Goal: Information Seeking & Learning: Find specific page/section

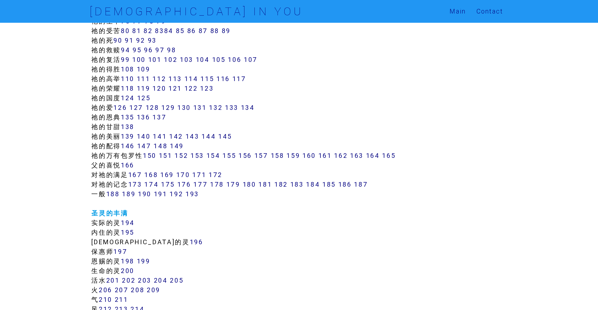
scroll to position [472, 0]
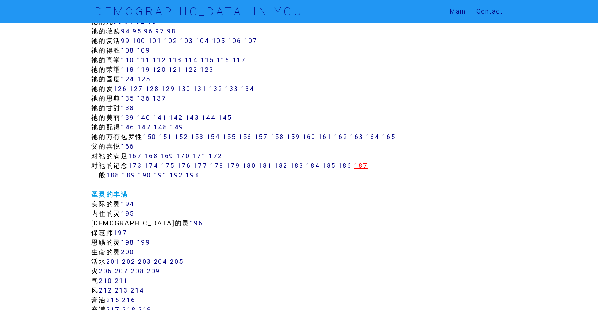
click at [367, 166] on link "187" at bounding box center [361, 165] width 14 height 8
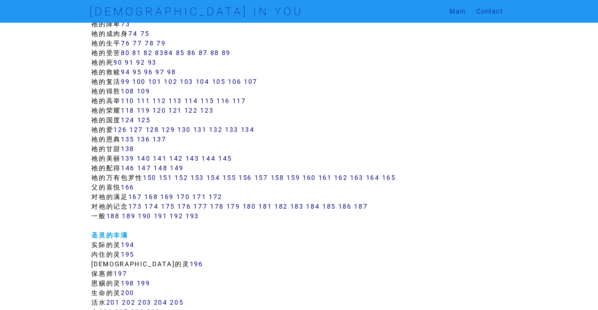
scroll to position [427, 0]
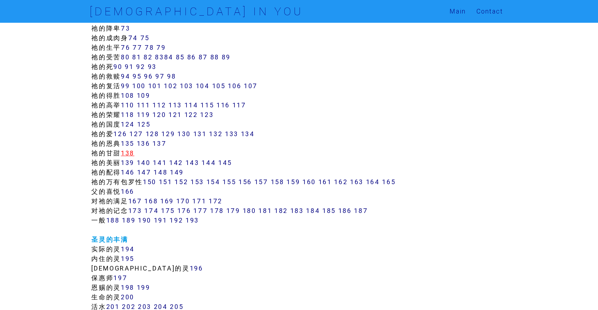
click at [131, 153] on link "138" at bounding box center [127, 153] width 13 height 8
click at [139, 210] on link "173" at bounding box center [135, 210] width 14 height 8
click at [158, 210] on link "174" at bounding box center [151, 210] width 14 height 8
click at [170, 210] on link "175" at bounding box center [168, 210] width 14 height 8
click at [191, 211] on link "176" at bounding box center [184, 210] width 14 height 8
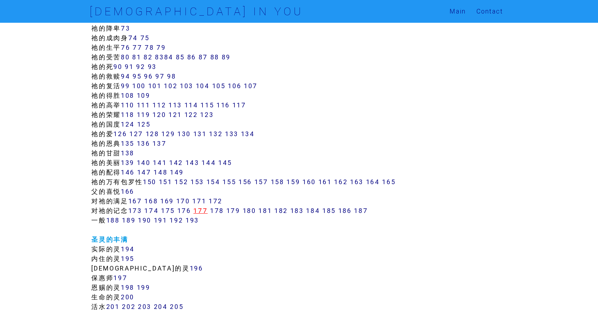
click at [205, 211] on link "177" at bounding box center [200, 210] width 14 height 8
click at [222, 213] on link "178" at bounding box center [217, 210] width 14 height 8
click at [232, 213] on link "179" at bounding box center [233, 210] width 14 height 8
click at [250, 212] on link "180" at bounding box center [249, 210] width 13 height 8
click at [266, 213] on link "181" at bounding box center [264, 210] width 13 height 8
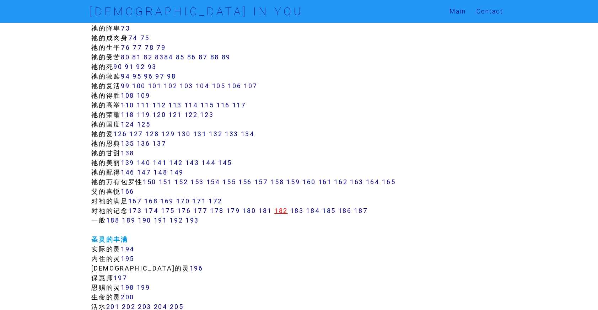
click at [287, 213] on link "182" at bounding box center [280, 210] width 13 height 8
click at [304, 213] on link "183" at bounding box center [296, 210] width 13 height 8
click at [320, 212] on link "184" at bounding box center [313, 210] width 14 height 8
click at [332, 211] on link "185" at bounding box center [328, 210] width 13 height 8
click at [351, 211] on link "186" at bounding box center [344, 210] width 13 height 8
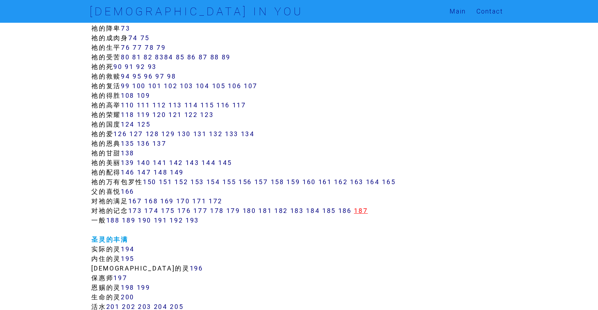
click at [363, 211] on link "187" at bounding box center [361, 210] width 14 height 8
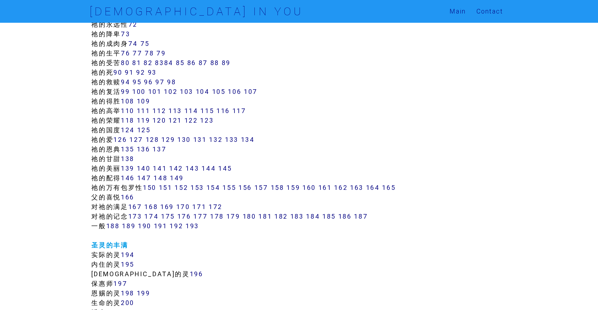
scroll to position [430, 0]
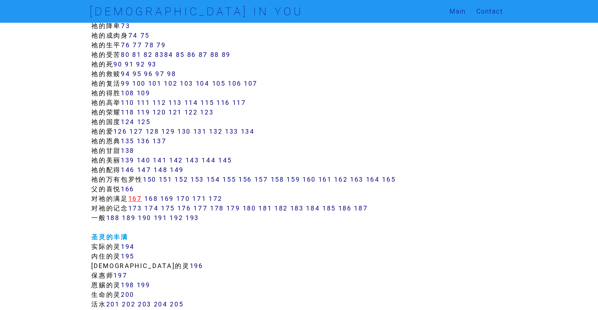
click at [135, 201] on link "167" at bounding box center [135, 198] width 14 height 8
click at [156, 197] on link "168" at bounding box center [150, 198] width 13 height 8
click at [172, 198] on link "169" at bounding box center [166, 198] width 13 height 8
click at [185, 198] on link "170" at bounding box center [183, 198] width 14 height 8
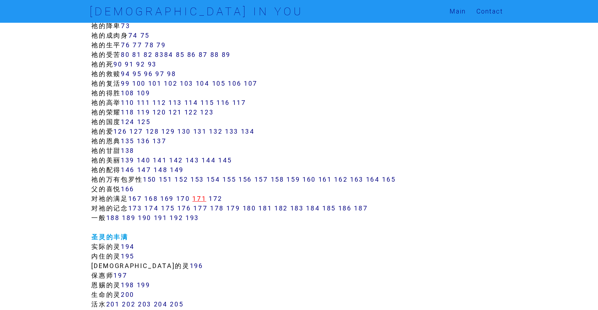
click at [199, 199] on link "171" at bounding box center [199, 198] width 14 height 8
click at [220, 199] on link "172" at bounding box center [215, 198] width 14 height 8
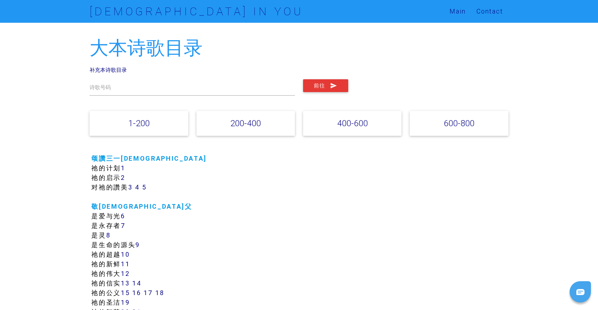
scroll to position [430, 0]
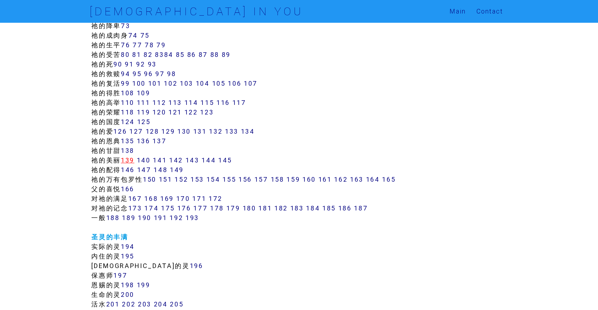
click at [132, 160] on link "139" at bounding box center [127, 160] width 13 height 8
click at [147, 162] on link "140" at bounding box center [144, 160] width 14 height 8
click at [165, 161] on link "141" at bounding box center [160, 160] width 14 height 8
click at [179, 161] on link "142" at bounding box center [176, 160] width 14 height 8
click at [197, 160] on link "143" at bounding box center [192, 160] width 14 height 8
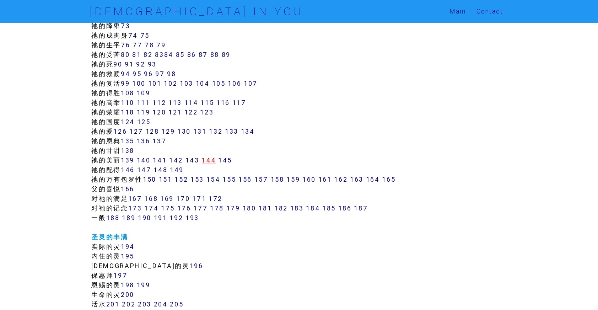
click at [211, 160] on link "144" at bounding box center [208, 160] width 14 height 8
click at [232, 161] on link "145" at bounding box center [225, 160] width 14 height 8
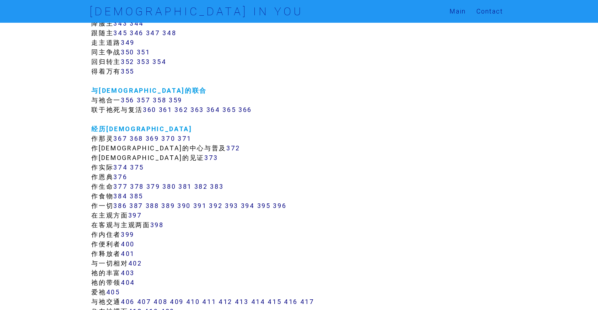
scroll to position [1342, 0]
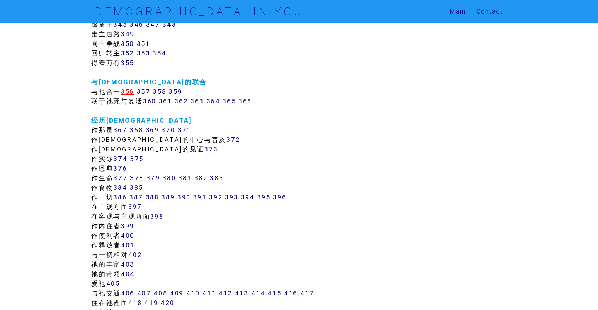
click at [130, 93] on link "356" at bounding box center [127, 91] width 13 height 8
click at [142, 93] on link "357" at bounding box center [144, 91] width 14 height 8
click at [162, 92] on link "358" at bounding box center [159, 91] width 13 height 8
click at [180, 91] on link "359" at bounding box center [175, 91] width 13 height 8
click at [148, 101] on link "360" at bounding box center [149, 101] width 13 height 8
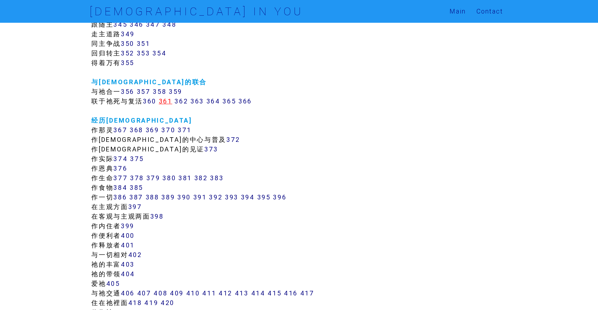
click at [166, 103] on link "361" at bounding box center [165, 101] width 13 height 8
click at [186, 104] on link "362" at bounding box center [180, 101] width 13 height 8
click at [202, 104] on link "363" at bounding box center [196, 101] width 13 height 8
click at [219, 103] on link "364" at bounding box center [213, 101] width 14 height 8
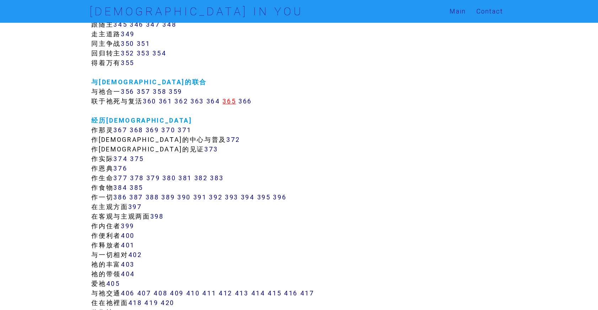
click at [231, 102] on link "365" at bounding box center [228, 101] width 13 height 8
click at [247, 102] on link "366" at bounding box center [244, 101] width 13 height 8
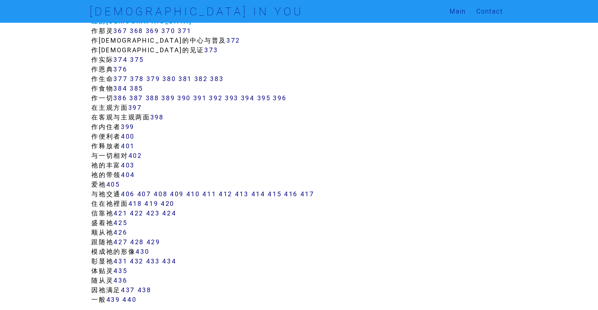
scroll to position [1455, 0]
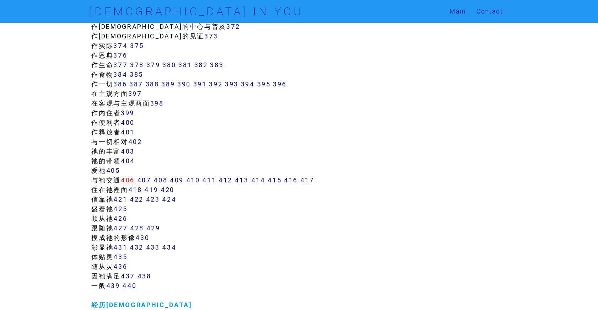
click at [132, 177] on link "406" at bounding box center [128, 180] width 14 height 8
click at [145, 180] on link "407" at bounding box center [144, 180] width 14 height 8
click at [167, 182] on link "408" at bounding box center [160, 180] width 14 height 8
click at [179, 182] on link "409" at bounding box center [177, 180] width 14 height 8
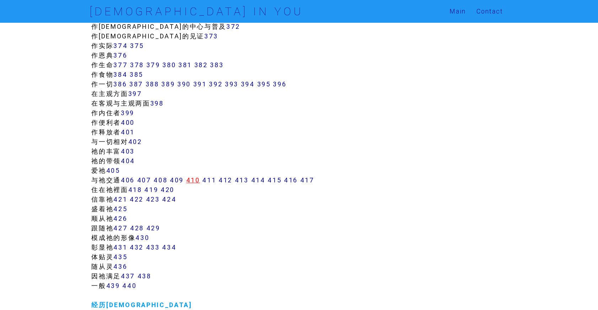
click at [193, 182] on link "410" at bounding box center [193, 180] width 14 height 8
click at [209, 182] on link "411" at bounding box center [209, 180] width 14 height 8
click at [226, 182] on link "412" at bounding box center [225, 180] width 14 height 8
click at [243, 182] on link "413" at bounding box center [242, 180] width 14 height 8
click at [263, 180] on link "414" at bounding box center [258, 180] width 14 height 8
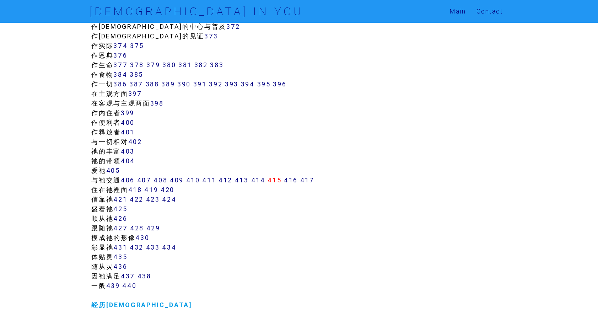
click at [280, 180] on link "415" at bounding box center [274, 180] width 14 height 8
click at [292, 180] on link "416" at bounding box center [291, 180] width 14 height 8
click at [308, 181] on link "417" at bounding box center [307, 180] width 14 height 8
click at [140, 188] on link "418" at bounding box center [135, 189] width 14 height 8
click at [152, 190] on link "419" at bounding box center [151, 189] width 14 height 8
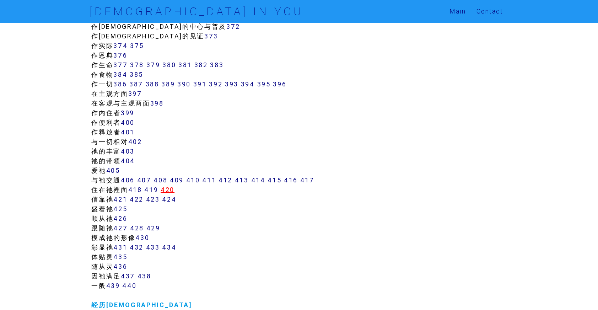
click at [169, 190] on link "420" at bounding box center [168, 189] width 14 height 8
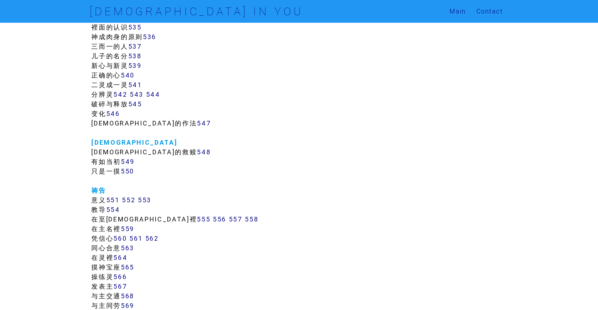
scroll to position [2417, 0]
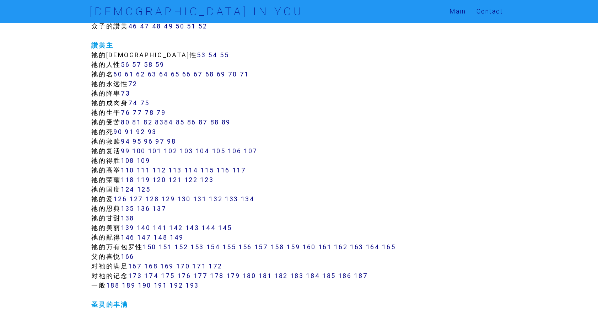
scroll to position [358, 0]
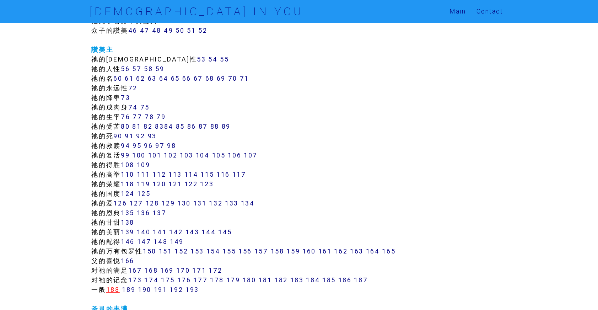
click at [115, 289] on link "188" at bounding box center [112, 289] width 13 height 8
click at [127, 289] on link "189" at bounding box center [128, 289] width 13 height 8
click at [142, 289] on link "190" at bounding box center [144, 289] width 13 height 8
click at [163, 290] on link "191" at bounding box center [160, 289] width 13 height 8
click at [177, 290] on link "192" at bounding box center [175, 289] width 13 height 8
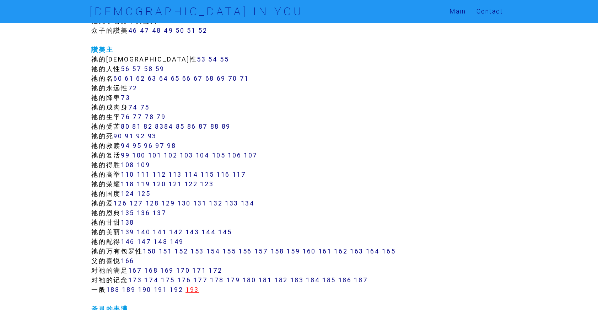
click at [195, 289] on link "193" at bounding box center [191, 289] width 13 height 8
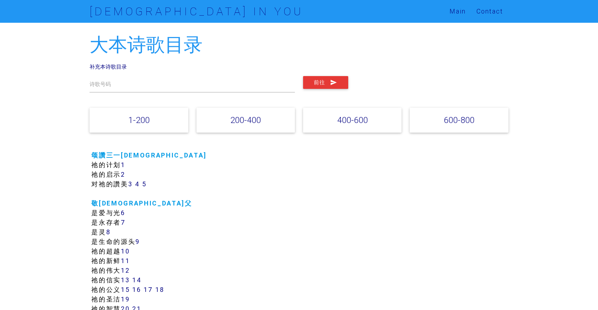
click at [133, 184] on link "3" at bounding box center [130, 184] width 5 height 8
click at [139, 184] on link "4" at bounding box center [137, 184] width 5 height 8
click at [146, 184] on link "5" at bounding box center [144, 184] width 5 height 8
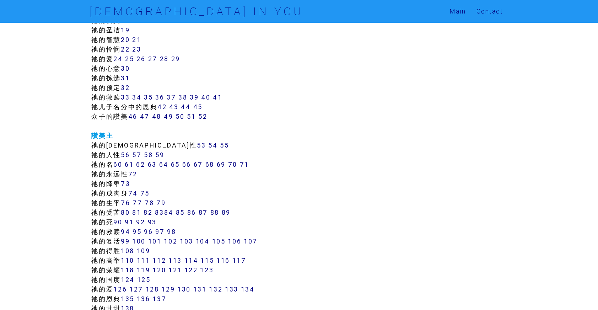
scroll to position [282, 0]
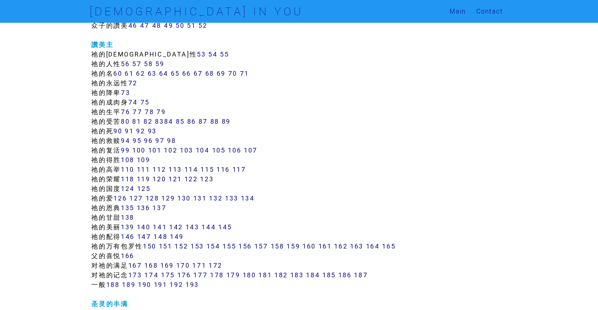
scroll to position [364, 0]
click at [133, 272] on link "173" at bounding box center [135, 274] width 14 height 8
click at [149, 272] on link "174" at bounding box center [151, 274] width 14 height 8
click at [164, 276] on link "175" at bounding box center [168, 274] width 14 height 8
click at [184, 274] on link "176" at bounding box center [184, 274] width 14 height 8
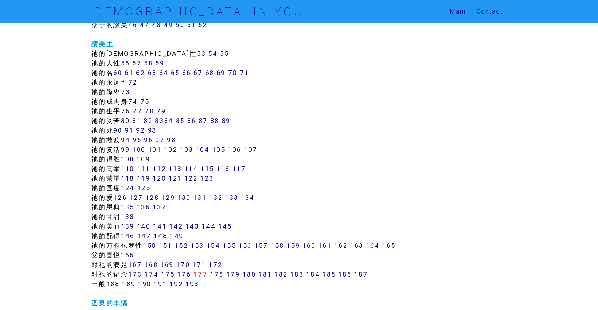
click at [206, 275] on link "177" at bounding box center [200, 274] width 14 height 8
click at [220, 275] on link "178" at bounding box center [217, 274] width 14 height 8
click at [232, 276] on link "179" at bounding box center [233, 274] width 14 height 8
click at [248, 276] on link "180" at bounding box center [249, 274] width 13 height 8
click at [262, 276] on link "181" at bounding box center [264, 274] width 13 height 8
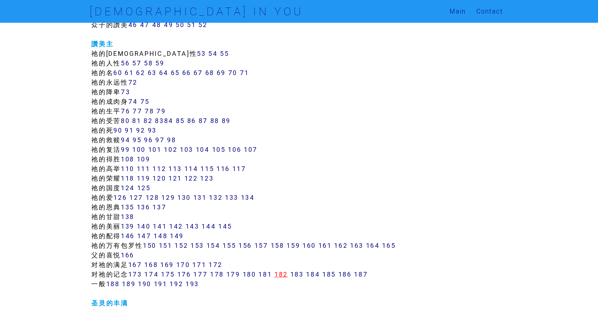
click at [282, 276] on link "182" at bounding box center [280, 274] width 13 height 8
click at [303, 276] on link "183" at bounding box center [296, 274] width 13 height 8
click at [316, 276] on link "184" at bounding box center [313, 274] width 14 height 8
click at [331, 275] on link "185" at bounding box center [328, 274] width 13 height 8
click at [347, 275] on link "186" at bounding box center [344, 274] width 13 height 8
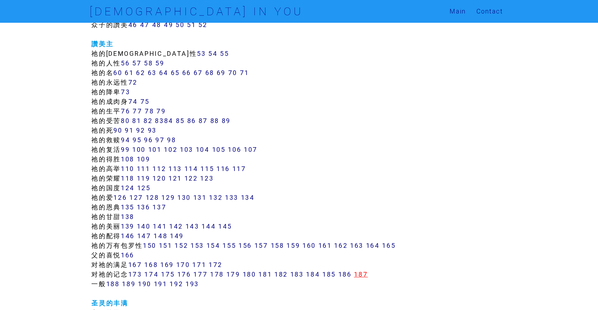
click at [366, 275] on link "187" at bounding box center [361, 274] width 14 height 8
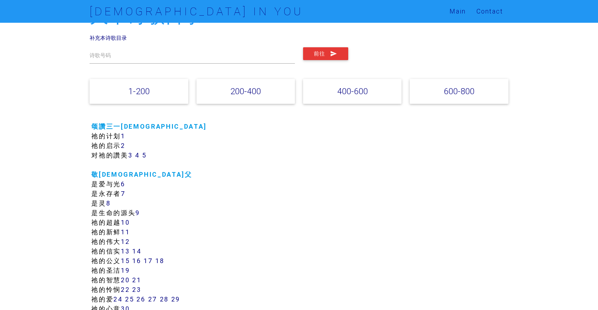
scroll to position [45, 0]
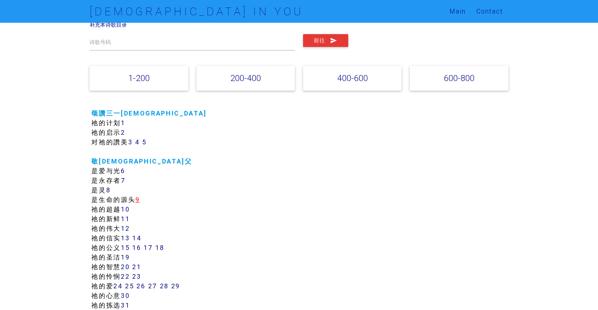
click at [140, 197] on link "9" at bounding box center [137, 199] width 5 height 8
